Goal: Information Seeking & Learning: Learn about a topic

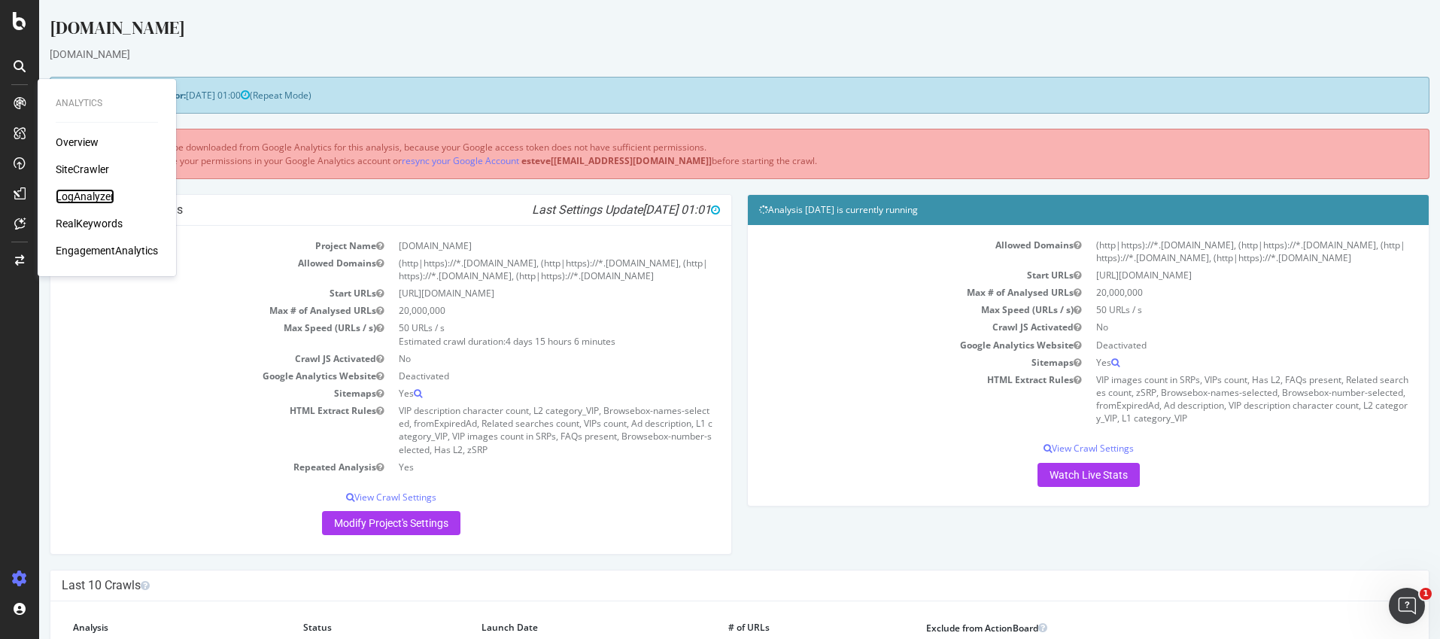
click at [67, 196] on div "LogAnalyzer" at bounding box center [85, 196] width 59 height 15
click at [98, 198] on div "LogAnalyzer" at bounding box center [85, 196] width 59 height 15
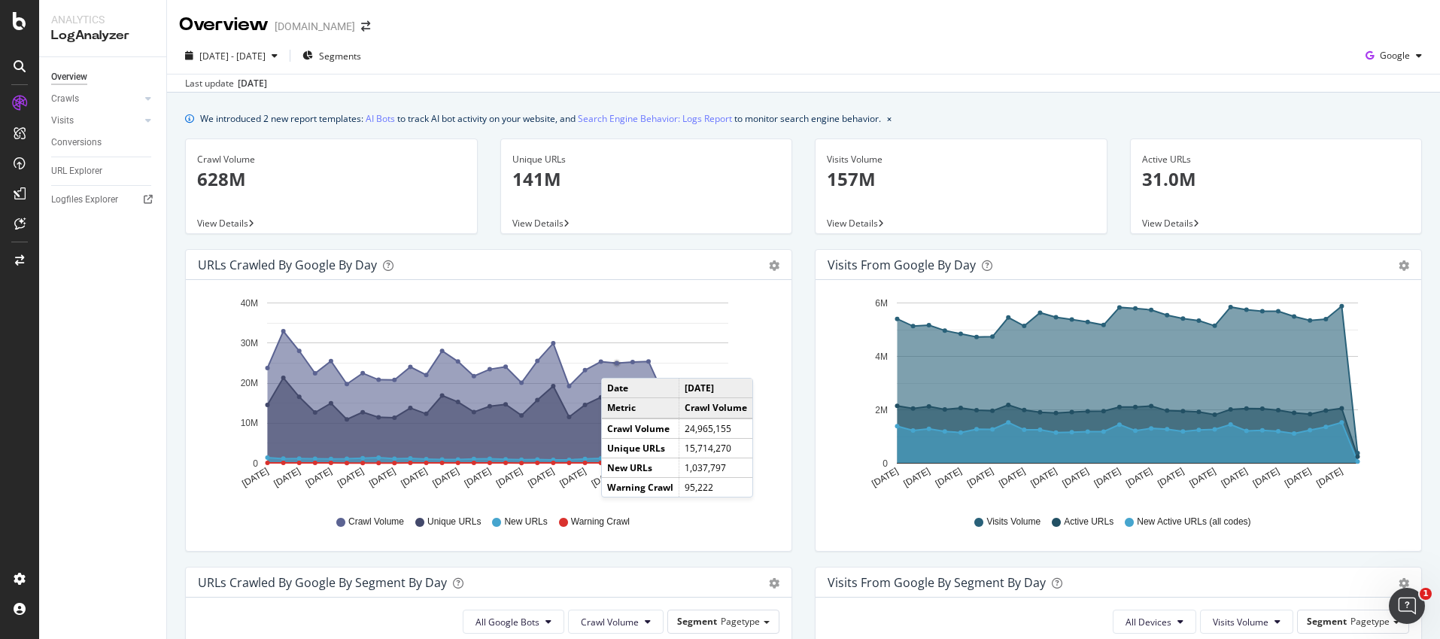
click at [616, 363] on circle "A chart." at bounding box center [617, 363] width 5 height 5
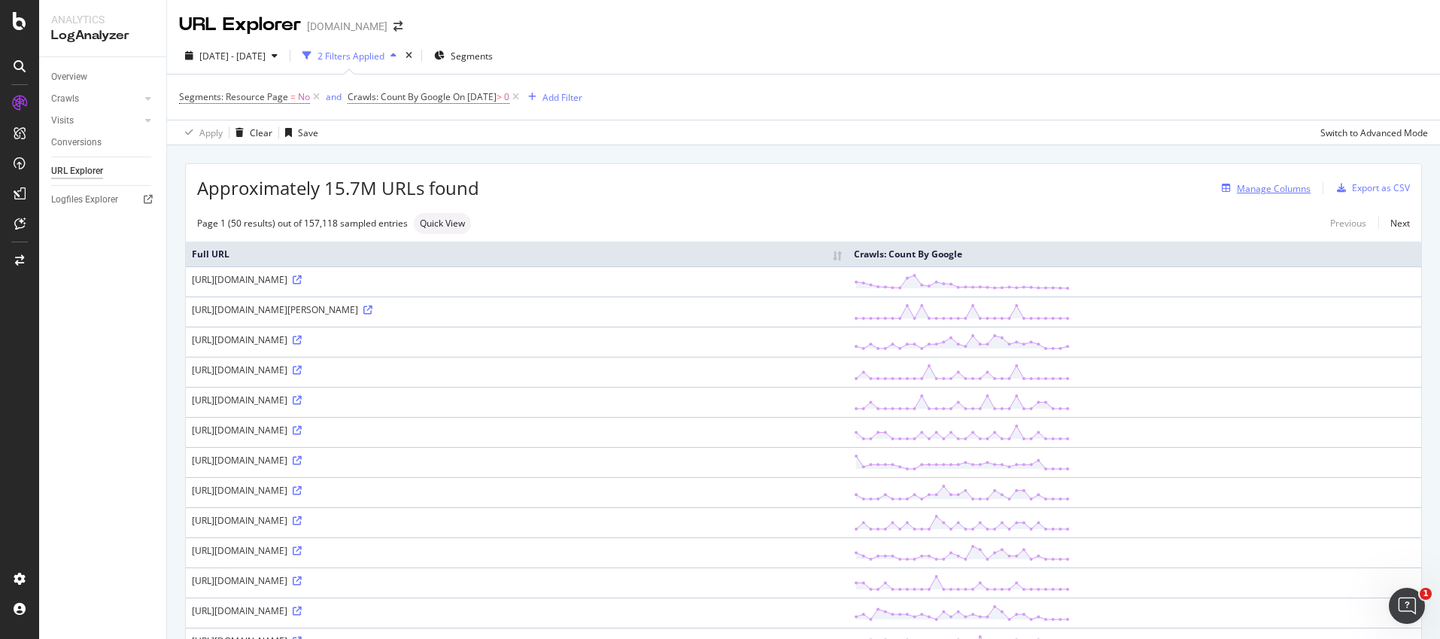
click at [1259, 182] on div "Manage Columns" at bounding box center [1274, 188] width 74 height 13
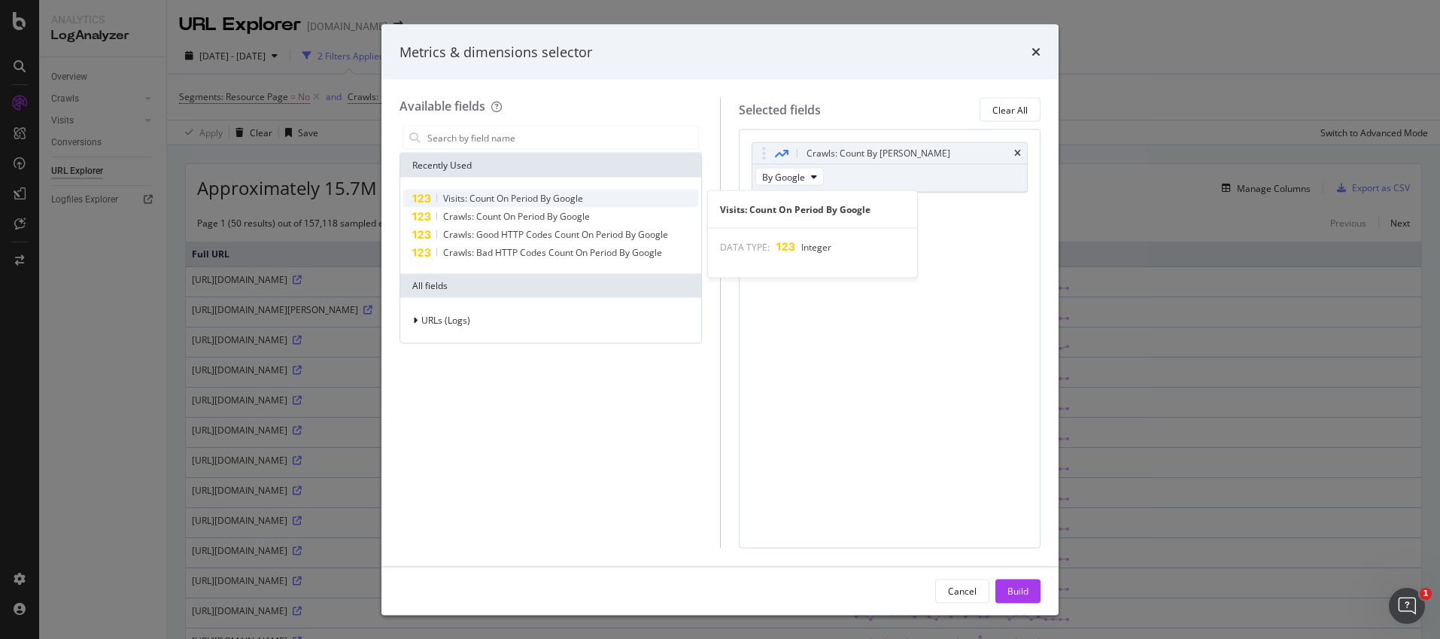
click at [547, 196] on span "Visits: Count On Period By Google" at bounding box center [513, 198] width 140 height 13
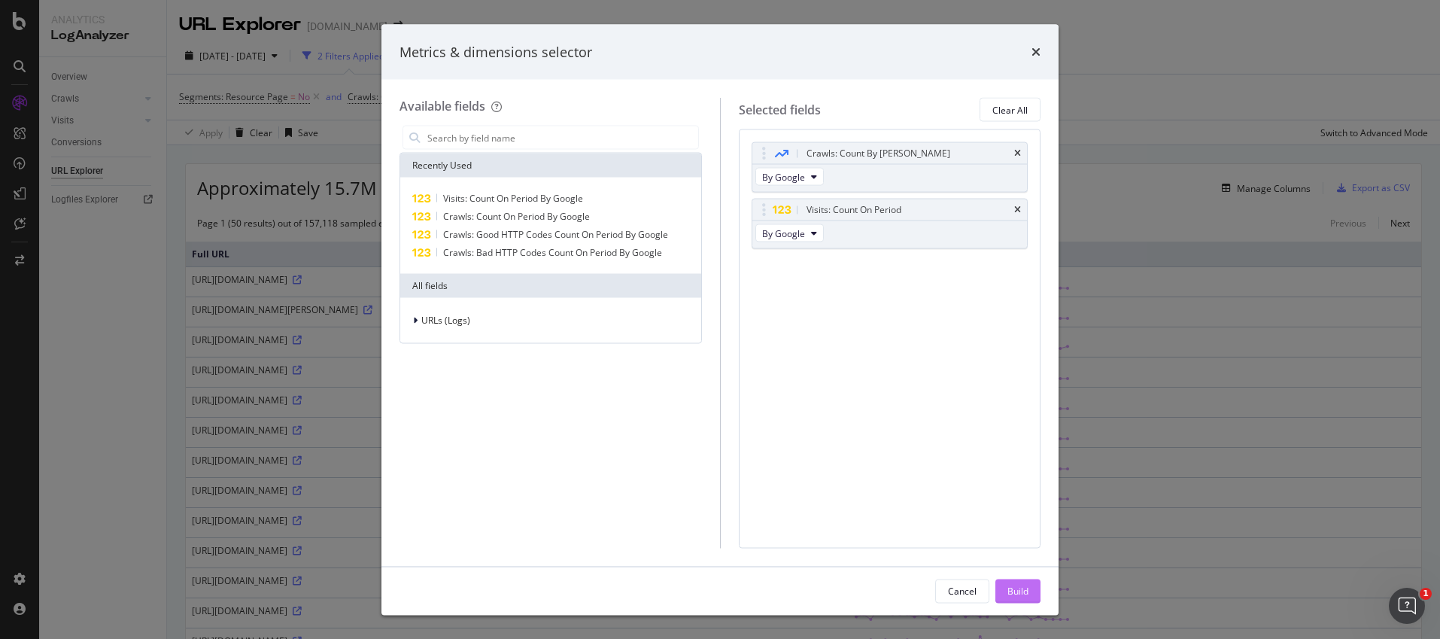
click at [1020, 585] on div "Build" at bounding box center [1017, 590] width 21 height 13
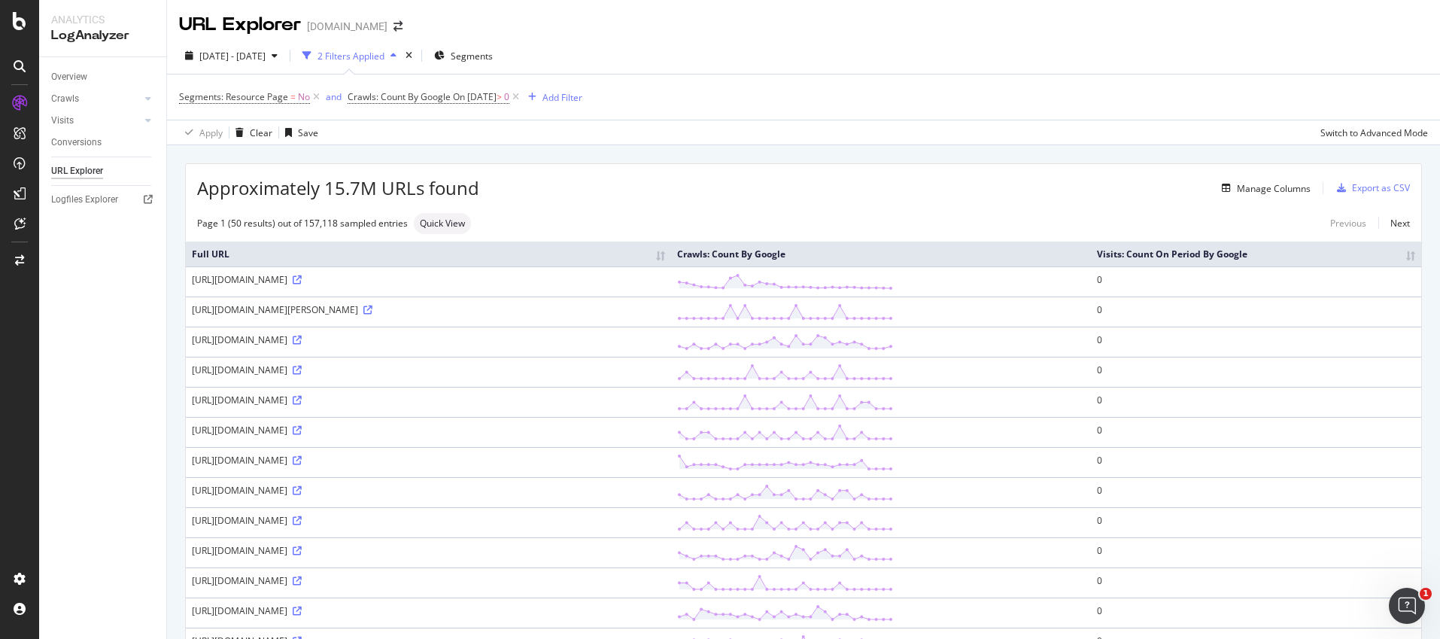
click at [1406, 258] on th "Visits: Count On Period By Google" at bounding box center [1256, 254] width 330 height 25
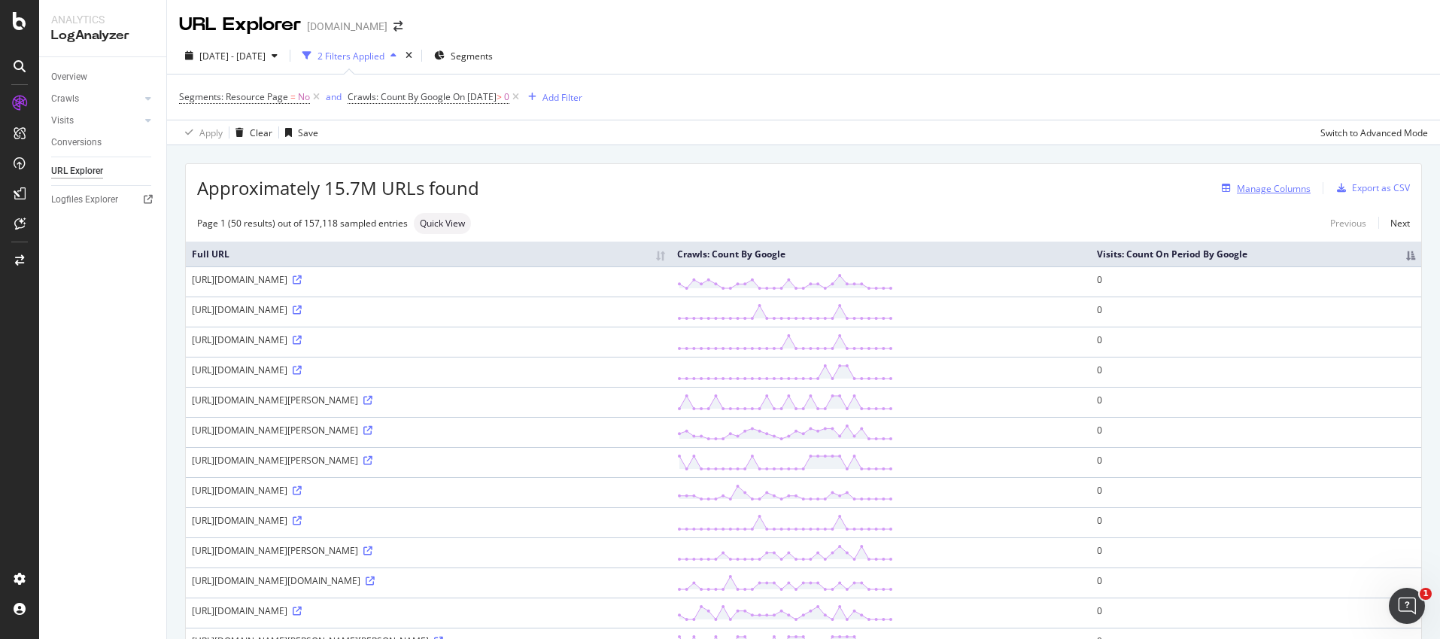
click at [1254, 182] on div "Manage Columns" at bounding box center [1274, 188] width 74 height 13
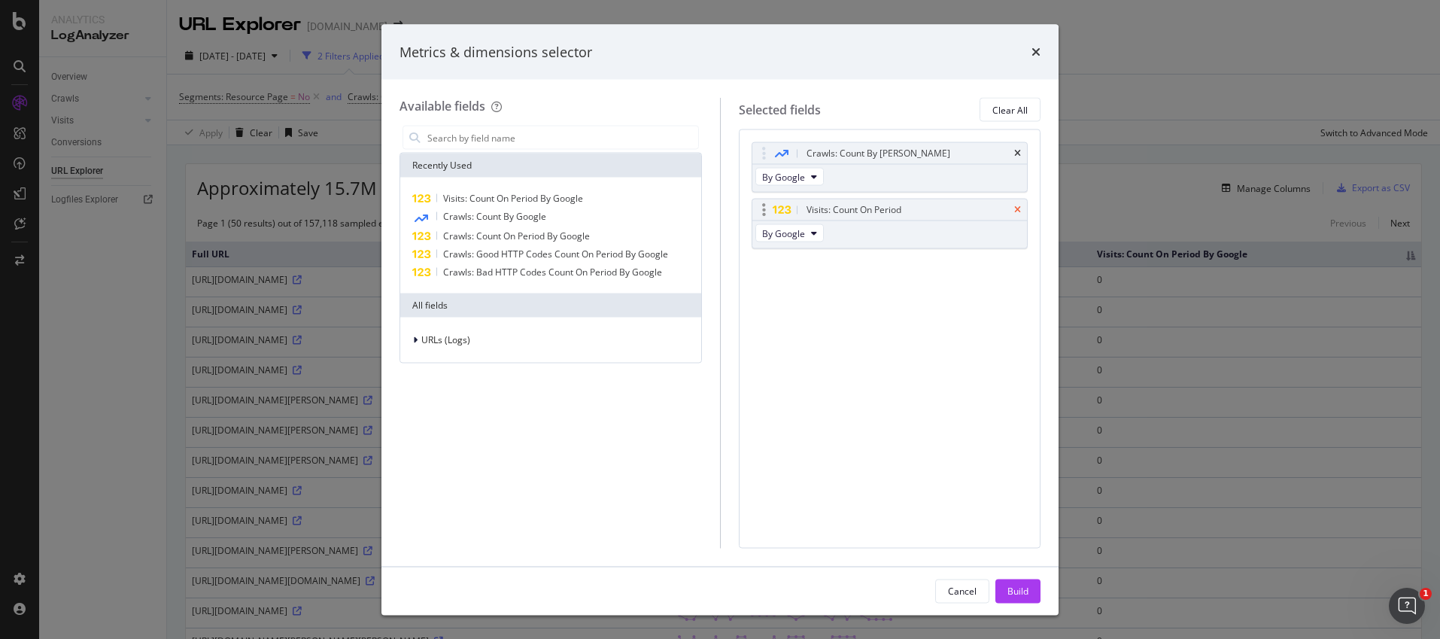
click at [1016, 211] on icon "times" at bounding box center [1017, 209] width 7 height 9
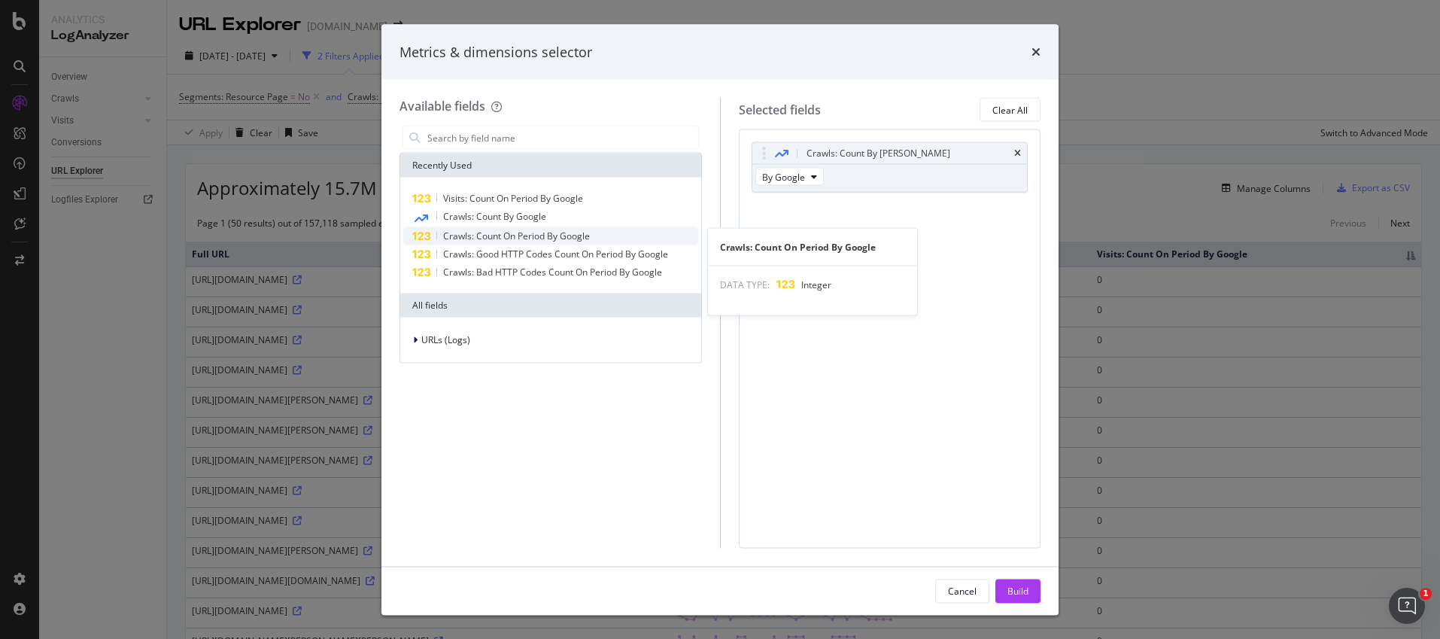
click at [472, 237] on span "Crawls: Count On Period By Google" at bounding box center [516, 235] width 147 height 13
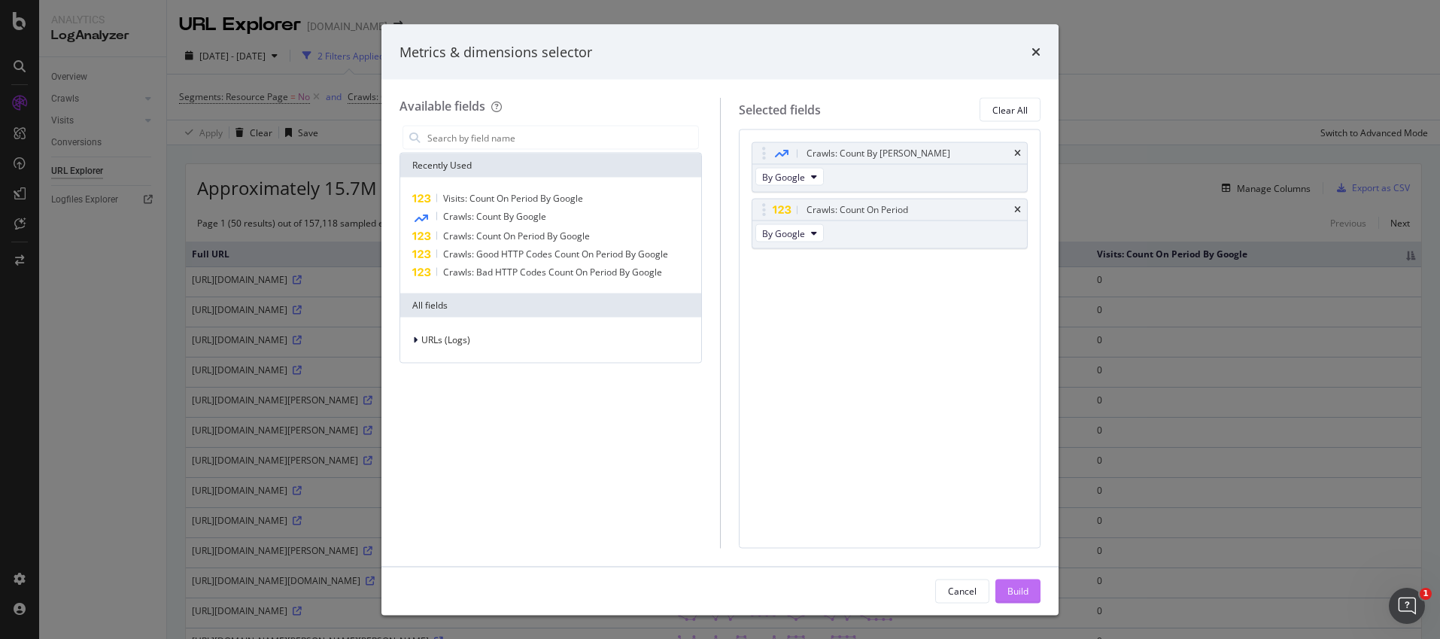
click at [1029, 584] on button "Build" at bounding box center [1017, 591] width 45 height 24
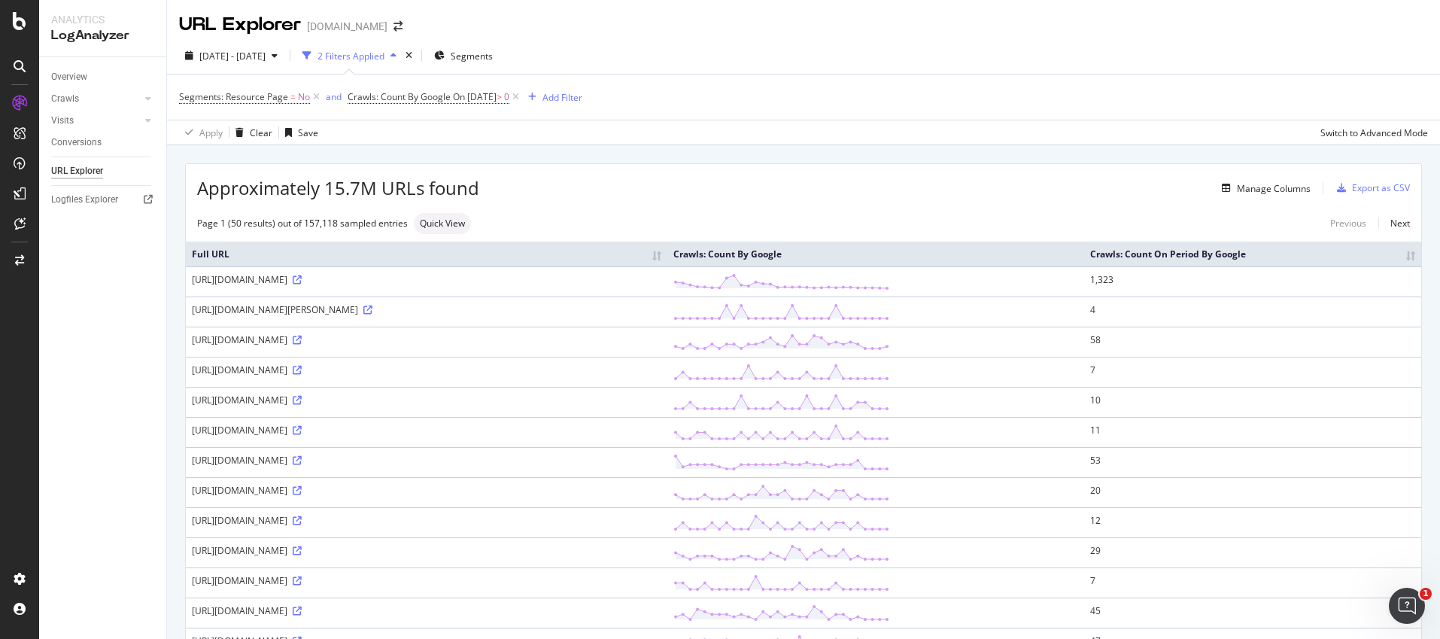
click at [1400, 259] on th "Crawls: Count On Period By Google" at bounding box center [1252, 254] width 337 height 25
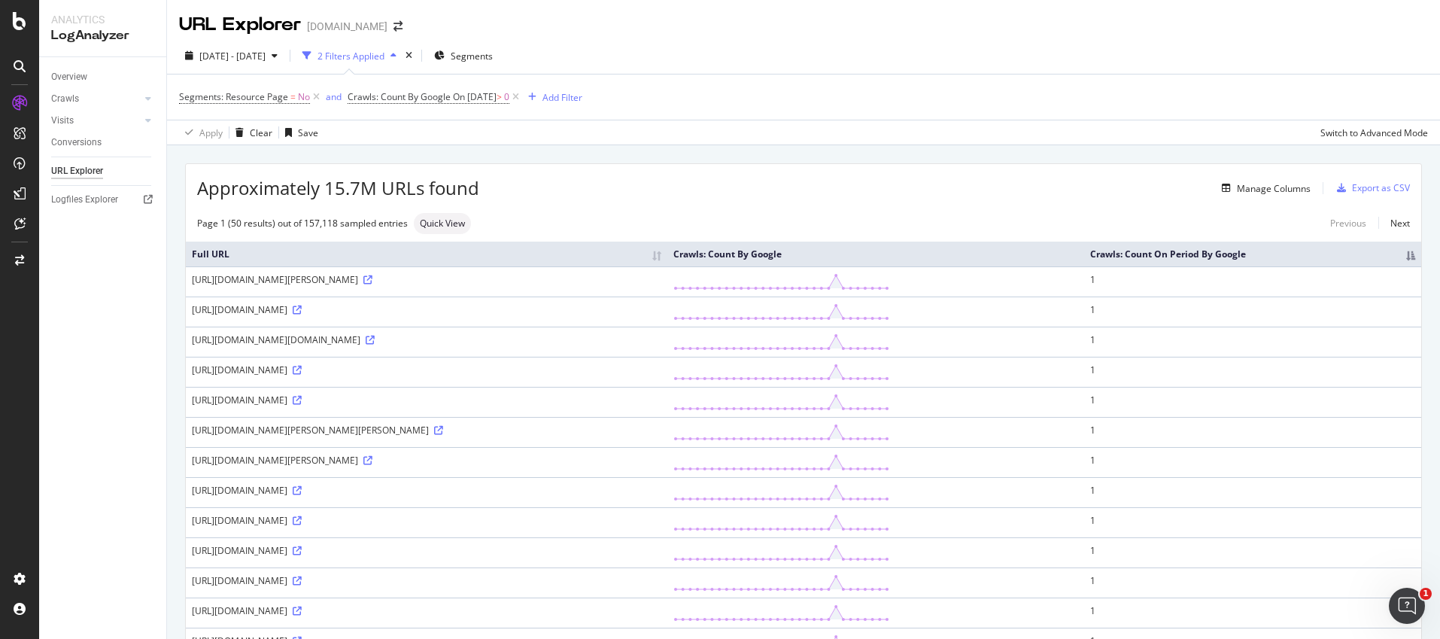
click at [1399, 257] on th "Crawls: Count On Period By Google" at bounding box center [1252, 254] width 337 height 25
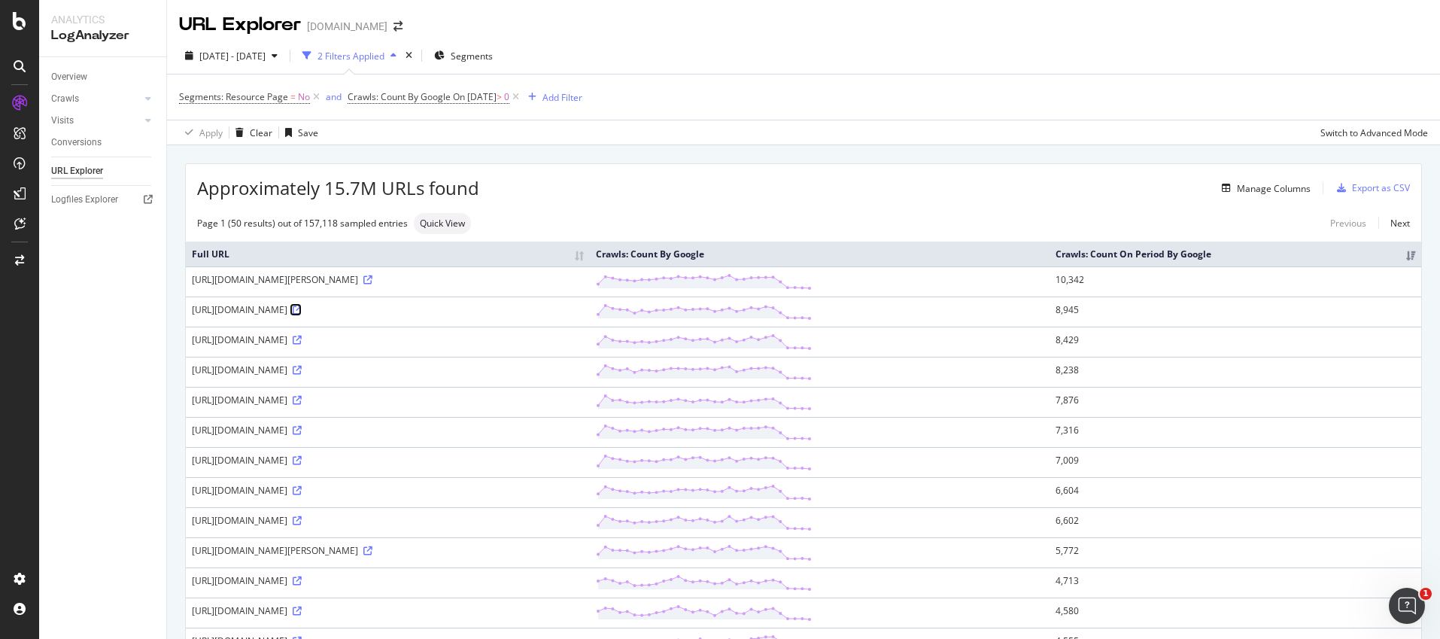
click at [302, 311] on icon at bounding box center [297, 309] width 9 height 9
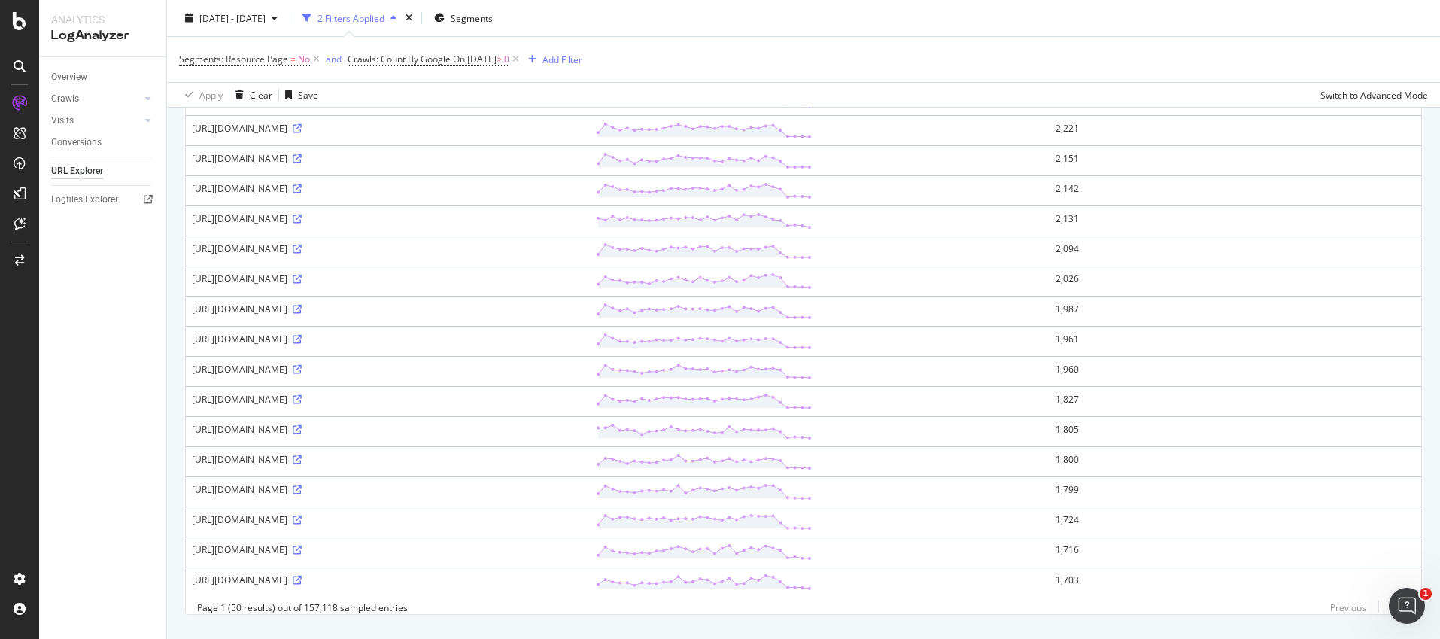
scroll to position [1214, 0]
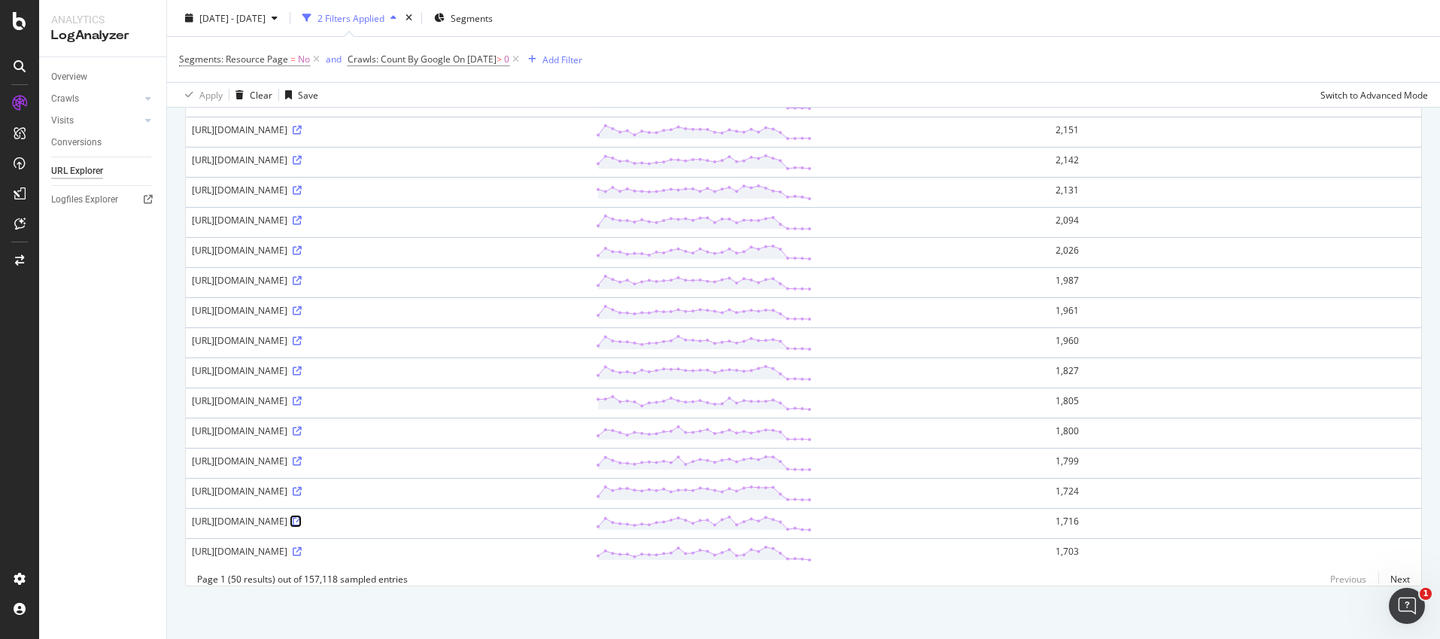
click at [302, 517] on icon at bounding box center [297, 521] width 9 height 9
